Goal: Communication & Community: Answer question/provide support

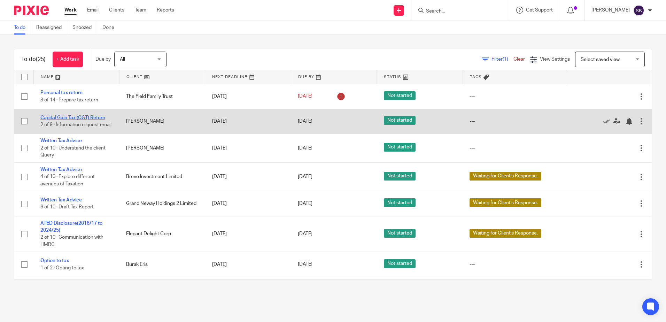
click at [73, 115] on link "Capital Gain Tax (CGT) Return" at bounding box center [72, 117] width 65 height 5
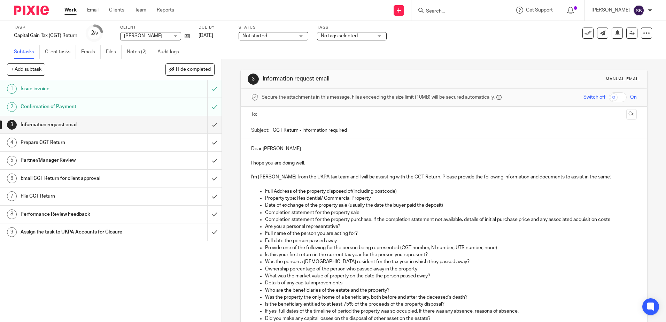
click at [319, 166] on p "I hope you are doing well." at bounding box center [443, 163] width 385 height 7
click at [291, 113] on input "text" at bounding box center [443, 114] width 359 height 8
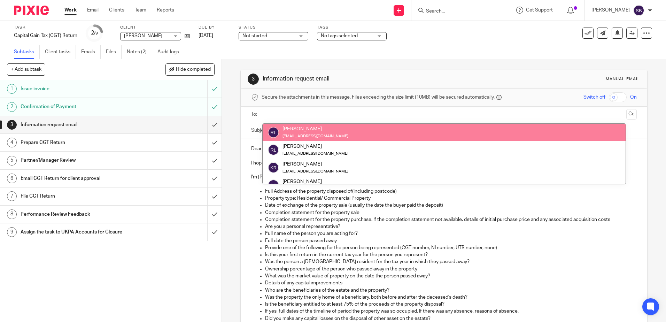
drag, startPoint x: 365, startPoint y: 136, endPoint x: 563, endPoint y: 122, distance: 198.5
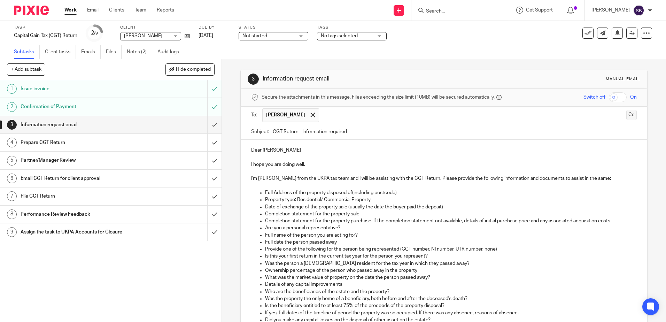
click at [627, 117] on button "Cc" at bounding box center [632, 115] width 10 height 10
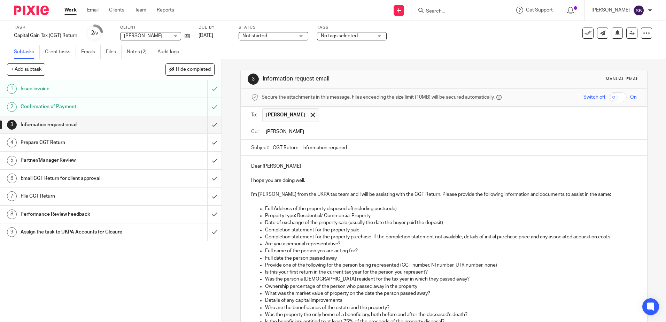
type input "sandeep"
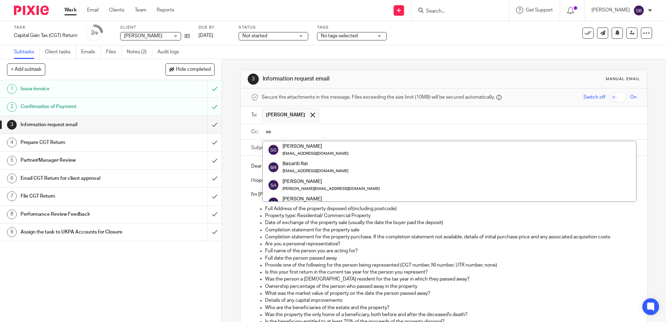
type input "s"
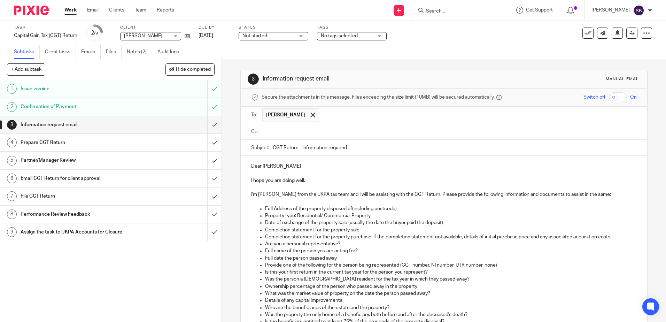
click at [285, 132] on input "text" at bounding box center [449, 132] width 370 height 8
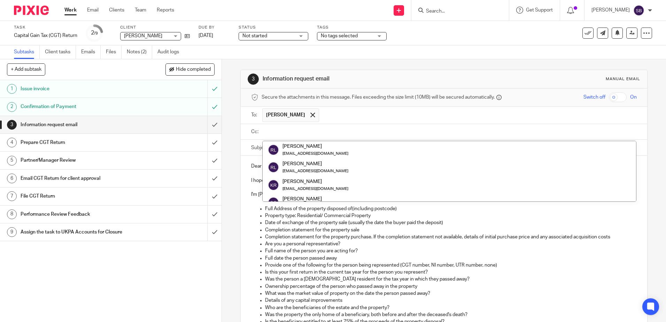
click at [285, 132] on input "text" at bounding box center [449, 132] width 370 height 8
type input "s"
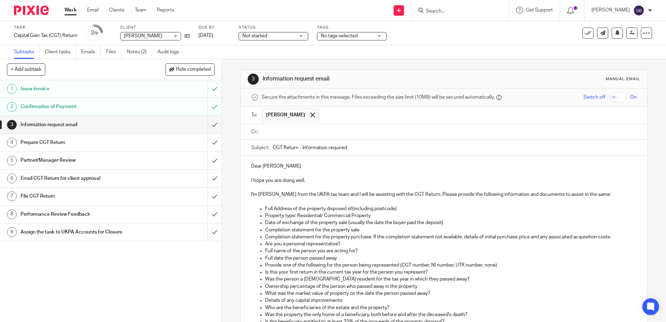
click at [338, 179] on p "I hope you are doing well." at bounding box center [443, 180] width 385 height 7
click at [301, 188] on p at bounding box center [443, 187] width 385 height 7
click at [291, 169] on p "Dear [PERSON_NAME]" at bounding box center [443, 166] width 385 height 7
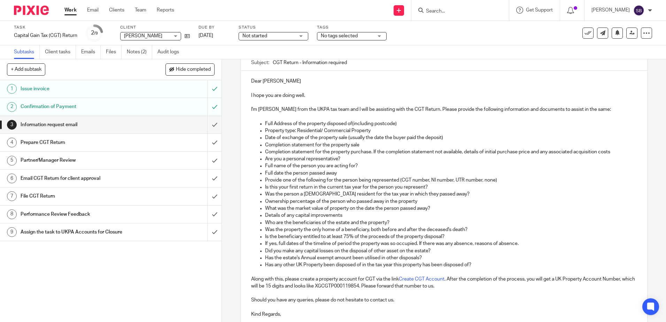
scroll to position [148, 0]
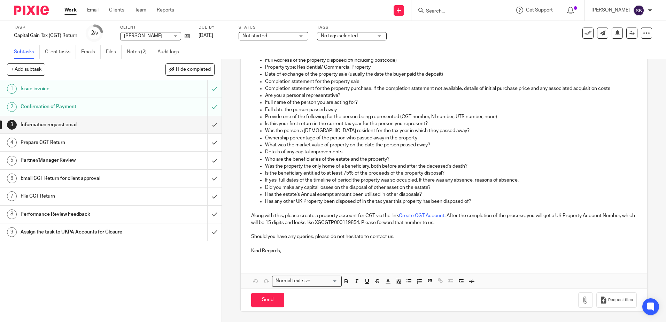
click at [295, 252] on p "Kind Regards," at bounding box center [443, 250] width 385 height 7
click at [268, 303] on input "Send" at bounding box center [267, 300] width 33 height 15
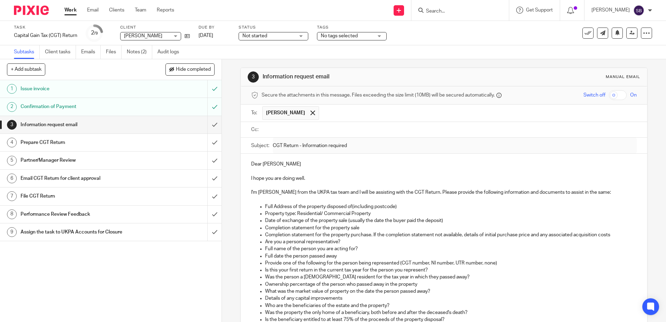
scroll to position [0, 0]
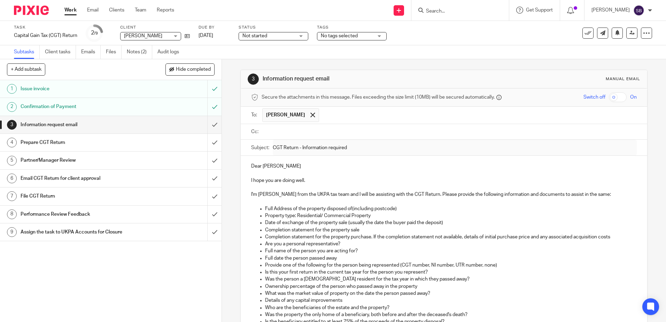
type input "Sent"
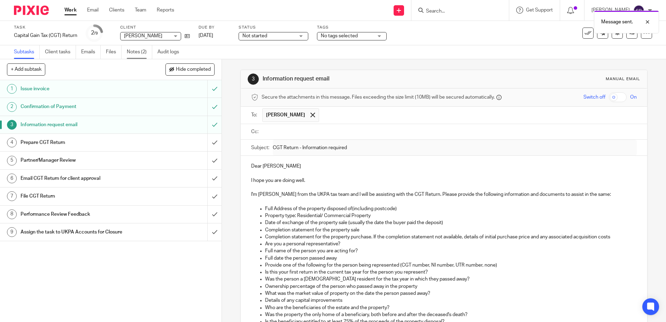
click at [136, 52] on link "Notes (2)" at bounding box center [139, 52] width 25 height 14
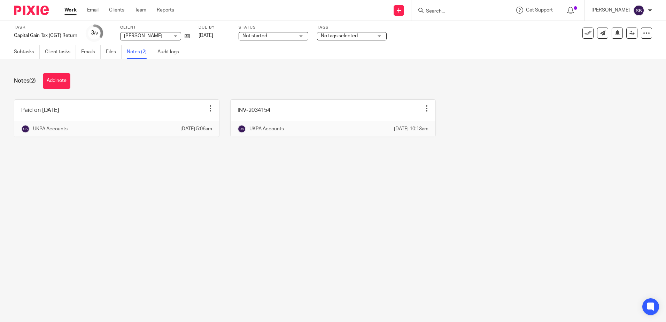
click at [350, 220] on main "Task Capital Gain Tax (CGT) Return Save Capital Gain Tax (CGT) Return 3 /9 Clie…" at bounding box center [333, 161] width 666 height 322
